Goal: Task Accomplishment & Management: Use online tool/utility

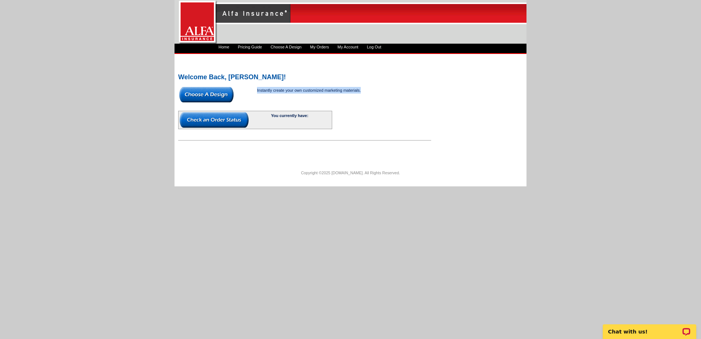
drag, startPoint x: 361, startPoint y: 91, endPoint x: 250, endPoint y: 91, distance: 111.5
click at [257, 91] on td "Instantly create your own customized marketing materials." at bounding box center [330, 95] width 146 height 16
click at [415, 113] on div "Instantly create your own customized marketing materials. You currently have:" at bounding box center [304, 113] width 253 height 55
drag, startPoint x: 368, startPoint y: 90, endPoint x: 249, endPoint y: 95, distance: 118.9
click at [257, 95] on td "Instantly create your own customized marketing materials." at bounding box center [330, 95] width 146 height 16
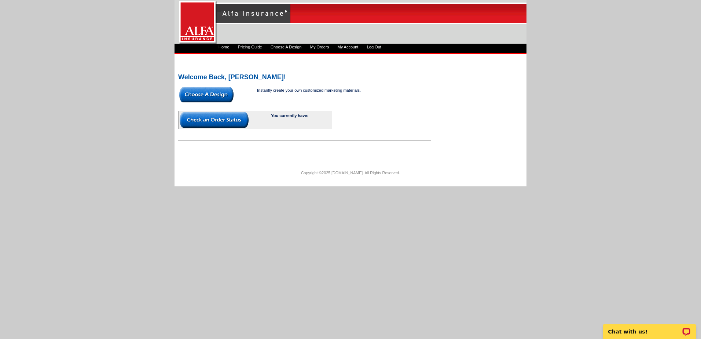
click at [404, 100] on td at bounding box center [404, 95] width 1 height 16
drag, startPoint x: 374, startPoint y: 87, endPoint x: 248, endPoint y: 98, distance: 126.3
click at [248, 98] on tr "Instantly create your own customized marketing materials." at bounding box center [292, 95] width 226 height 16
click at [441, 97] on div "Welcome Back, Crystal! Instantly create your own customized marketing materials…" at bounding box center [351, 105] width 352 height 80
click at [292, 48] on link "Choose A Design" at bounding box center [286, 47] width 31 height 4
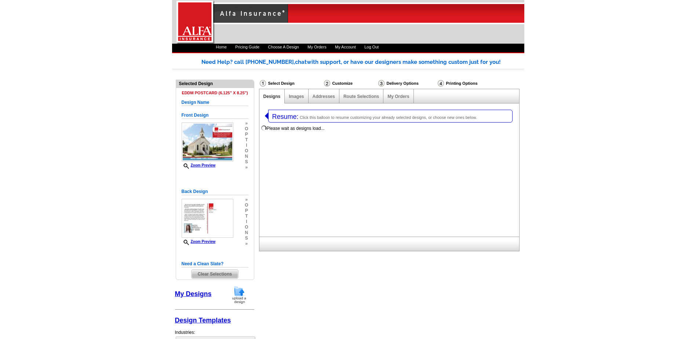
select select "1"
select select "14"
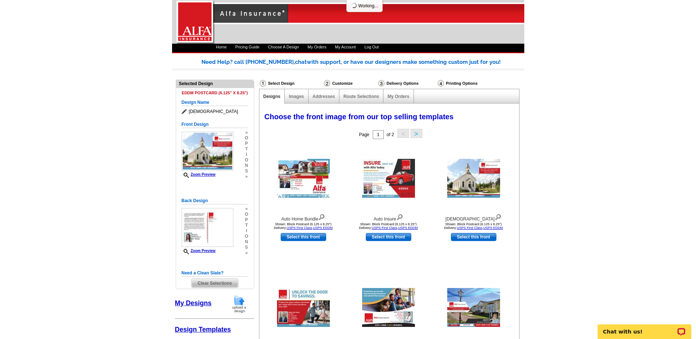
select select "1325"
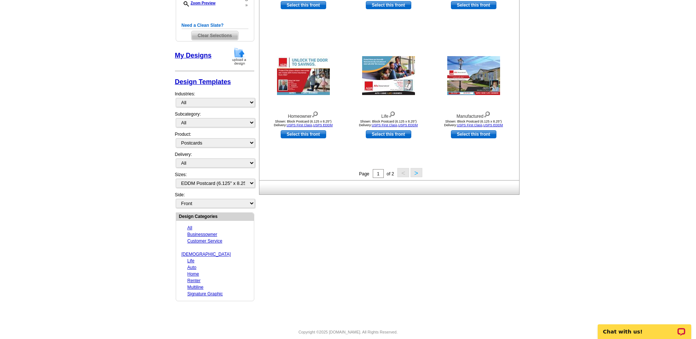
scroll to position [249, 0]
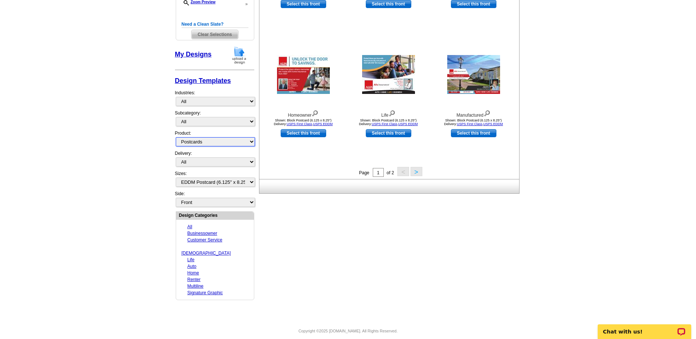
click at [240, 141] on select "All Postcards Letters and flyers Business Cards Door Hangers Greeting Cards" at bounding box center [215, 141] width 79 height 9
select select "2"
click at [176, 137] on select "All Postcards Letters and flyers Business Cards Door Hangers Greeting Cards" at bounding box center [215, 141] width 79 height 9
select select
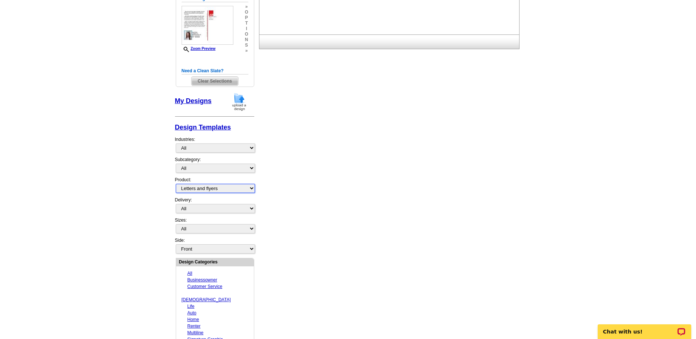
scroll to position [220, 0]
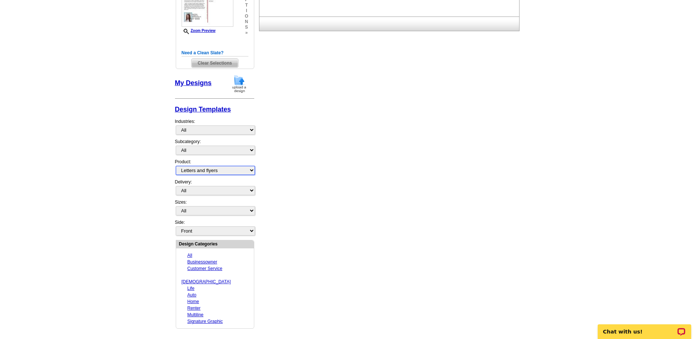
click at [210, 169] on select "All Postcards Letters and flyers Business Cards Door Hangers Greeting Cards" at bounding box center [215, 170] width 79 height 9
select select
click at [176, 166] on select "All Postcards Letters and flyers Business Cards Door Hangers Greeting Cards" at bounding box center [215, 170] width 79 height 9
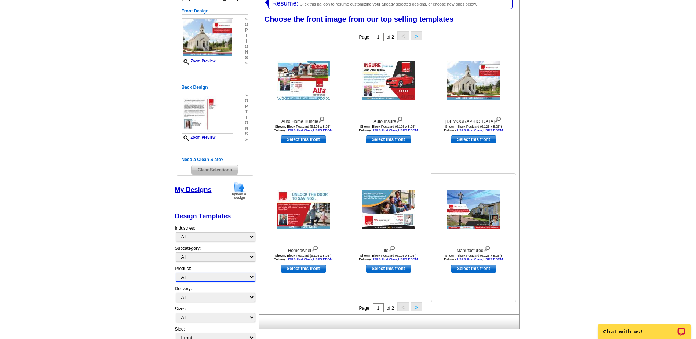
scroll to position [109, 0]
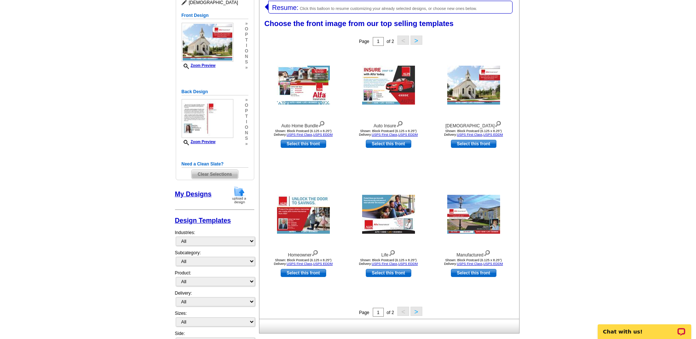
click at [416, 316] on button ">" at bounding box center [416, 311] width 12 height 9
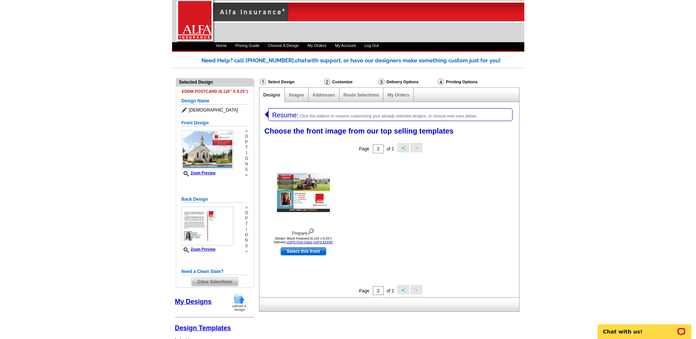
scroll to position [0, 0]
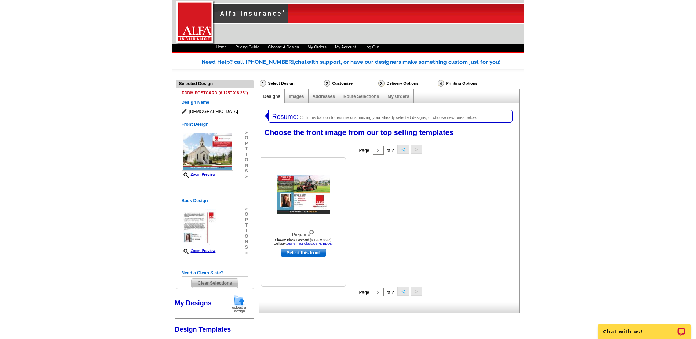
click at [314, 206] on img at bounding box center [303, 194] width 53 height 39
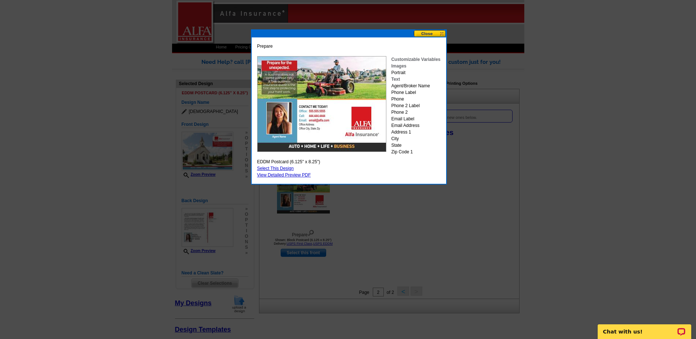
click at [442, 34] on button at bounding box center [430, 33] width 32 height 7
